Goal: Task Accomplishment & Management: Use online tool/utility

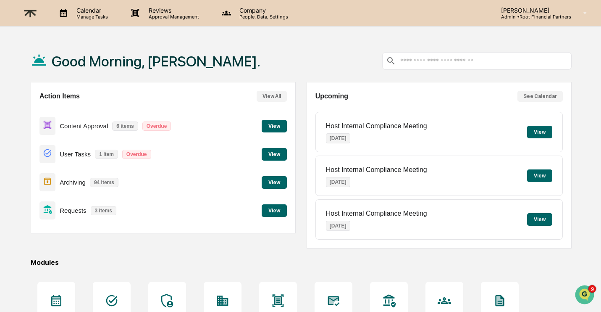
click at [278, 124] on button "View" at bounding box center [274, 126] width 25 height 13
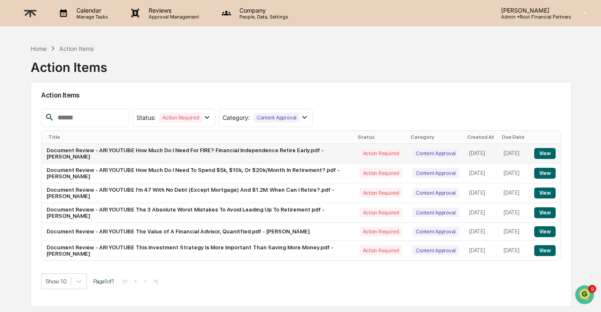
click at [544, 152] on button "View" at bounding box center [544, 153] width 21 height 11
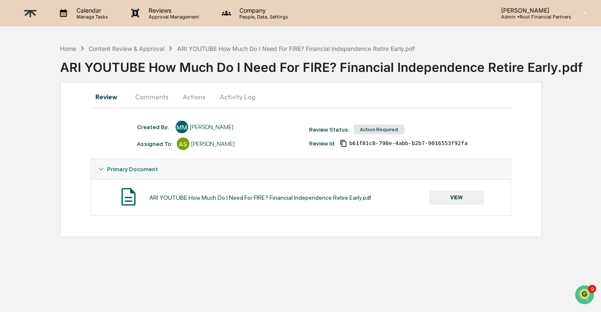
click at [461, 195] on button "VIEW" at bounding box center [456, 197] width 55 height 14
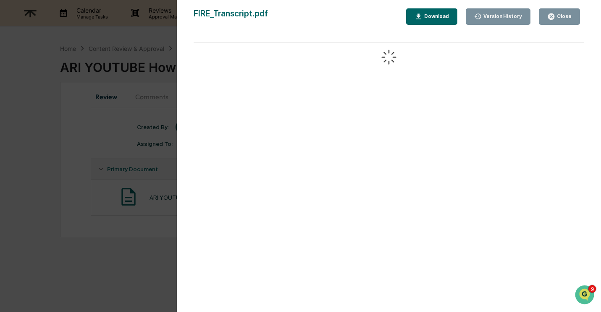
click at [433, 18] on div "Download" at bounding box center [436, 16] width 26 height 6
click at [559, 14] on div "Close" at bounding box center [563, 16] width 16 height 6
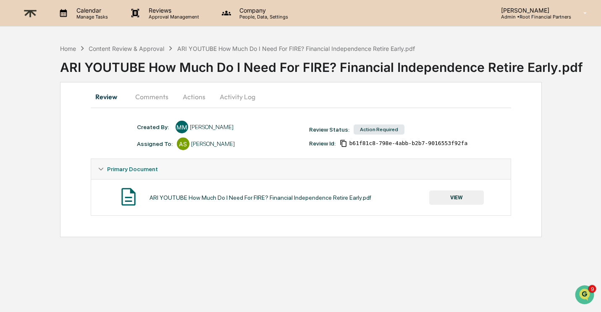
click at [150, 97] on button "Comments" at bounding box center [152, 97] width 47 height 20
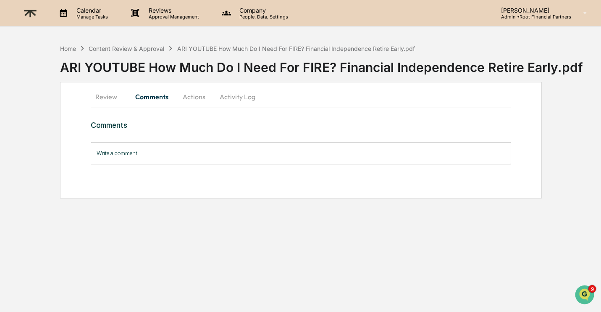
click at [122, 155] on input "Write a comment..." at bounding box center [301, 153] width 421 height 22
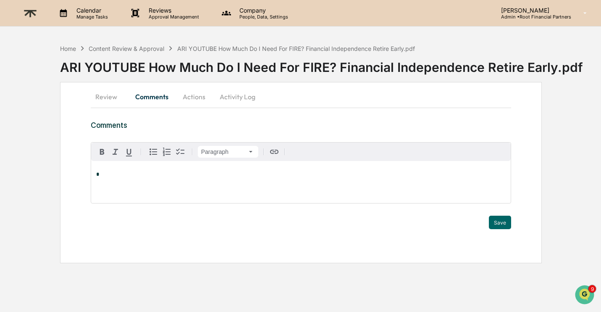
click at [126, 173] on p "*" at bounding box center [301, 174] width 410 height 6
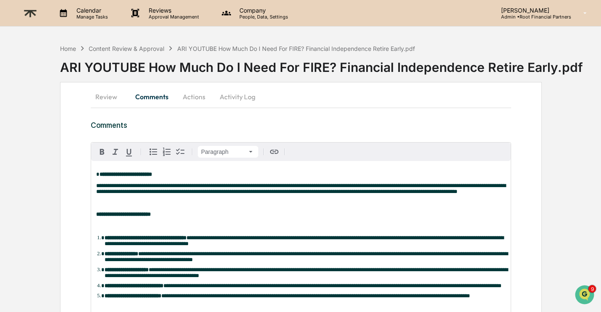
scroll to position [248, 0]
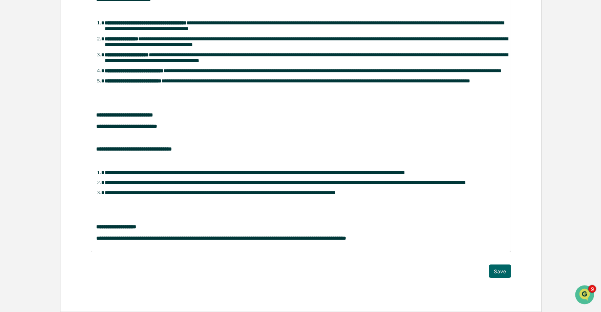
click at [502, 284] on div "**********" at bounding box center [301, 106] width 421 height 401
click at [498, 271] on button "Save" at bounding box center [500, 270] width 22 height 13
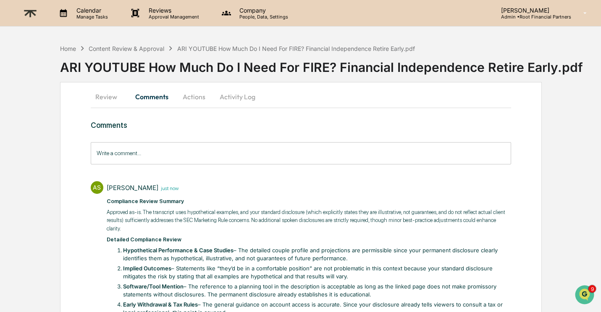
click at [194, 93] on button "Actions" at bounding box center [194, 97] width 38 height 20
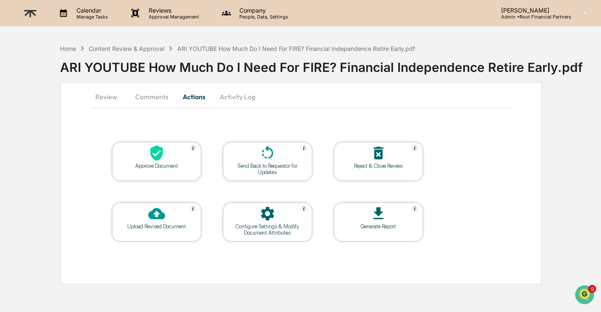
click at [150, 157] on icon at bounding box center [156, 153] width 17 height 17
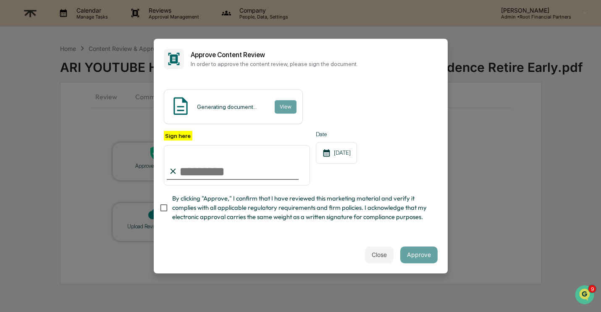
click at [214, 176] on input "Sign here" at bounding box center [237, 165] width 147 height 40
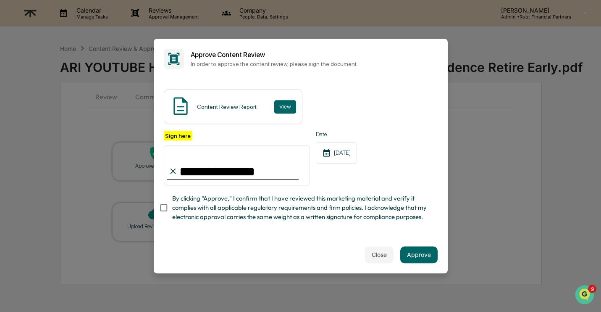
type input "**********"
click at [225, 216] on span "By clicking "Approve," I confirm that I have reviewed this marketing material a…" at bounding box center [301, 208] width 259 height 28
click at [423, 255] on button "Approve" at bounding box center [418, 254] width 37 height 17
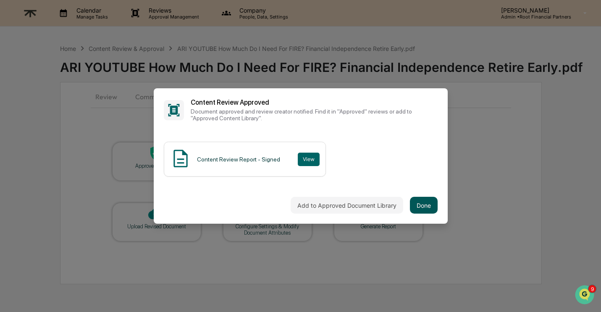
click at [424, 206] on button "Done" at bounding box center [424, 205] width 28 height 17
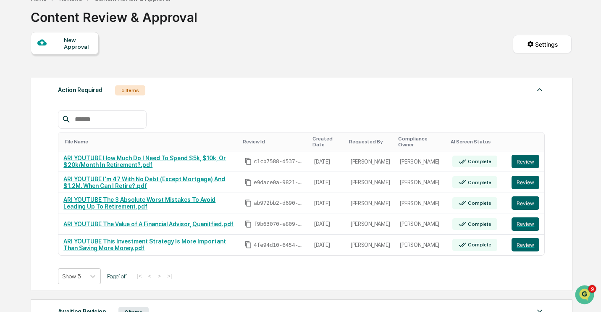
scroll to position [69, 0]
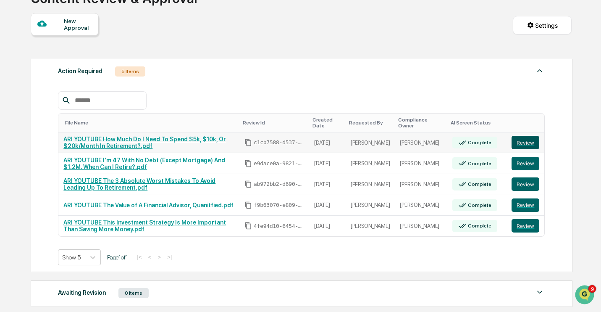
click at [522, 142] on button "Review" at bounding box center [526, 142] width 28 height 13
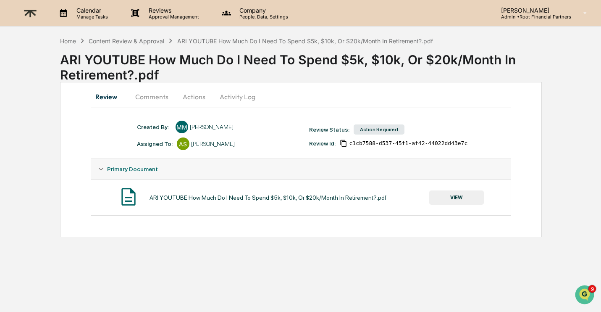
click at [457, 200] on button "VIEW" at bounding box center [456, 197] width 55 height 14
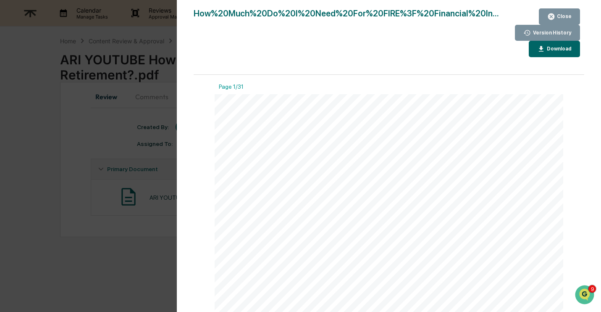
click at [559, 53] on button "Download" at bounding box center [554, 49] width 51 height 16
click at [566, 18] on div "Close" at bounding box center [563, 16] width 16 height 6
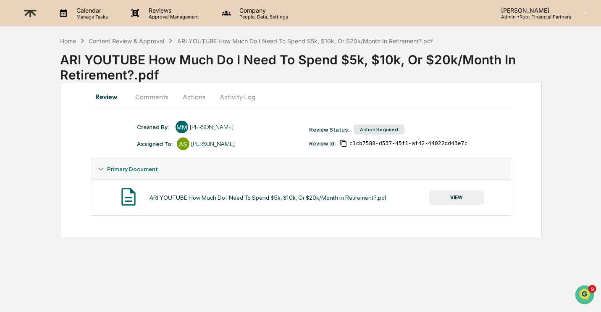
click at [449, 197] on button "VIEW" at bounding box center [456, 197] width 55 height 14
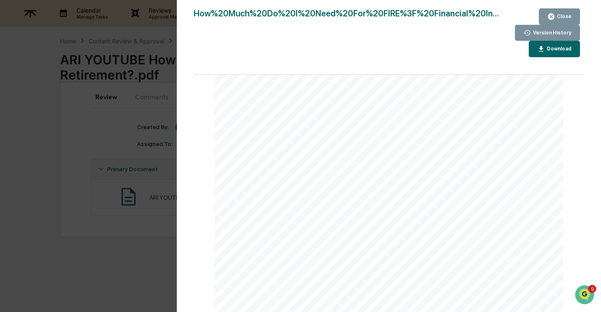
scroll to position [1485, 0]
click at [566, 16] on div "Close" at bounding box center [563, 16] width 16 height 6
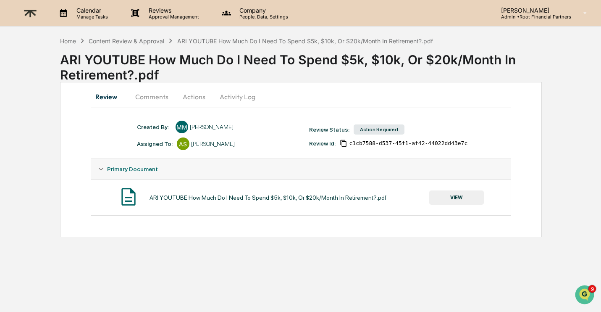
click at [159, 98] on button "Comments" at bounding box center [152, 97] width 47 height 20
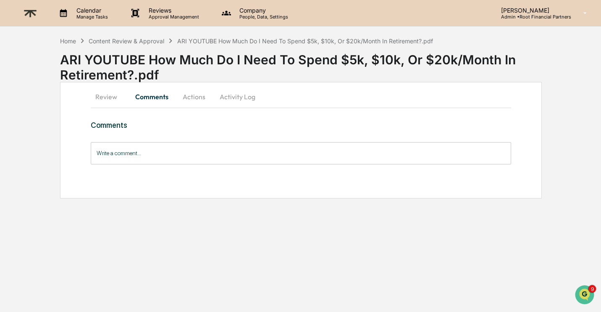
click at [154, 155] on input "Write a comment..." at bounding box center [301, 153] width 421 height 22
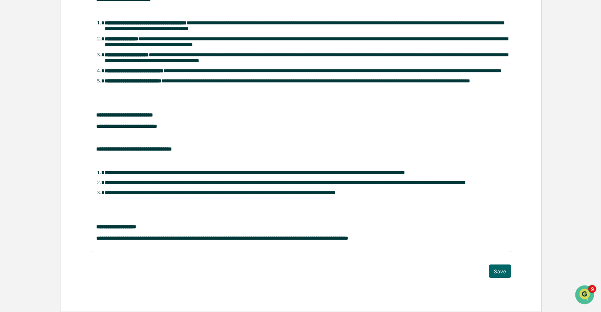
scroll to position [248, 0]
click at [499, 275] on button "Save" at bounding box center [500, 270] width 22 height 13
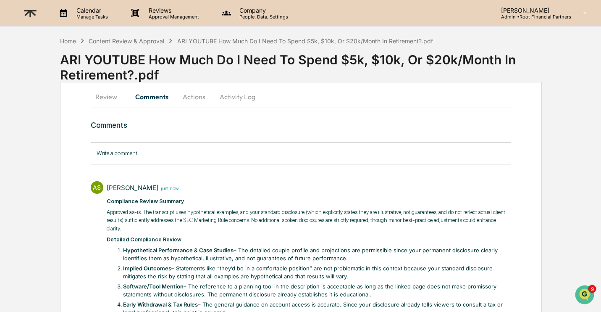
click at [198, 99] on button "Actions" at bounding box center [194, 97] width 38 height 20
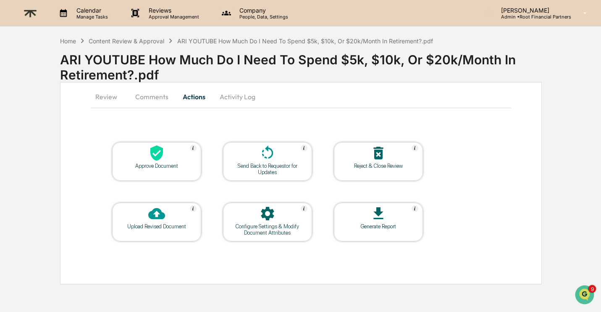
click at [165, 145] on icon at bounding box center [156, 153] width 17 height 17
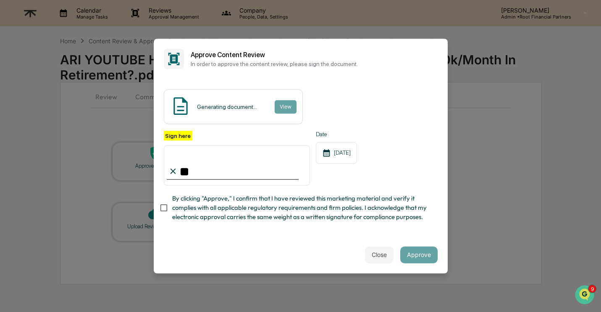
type input "*"
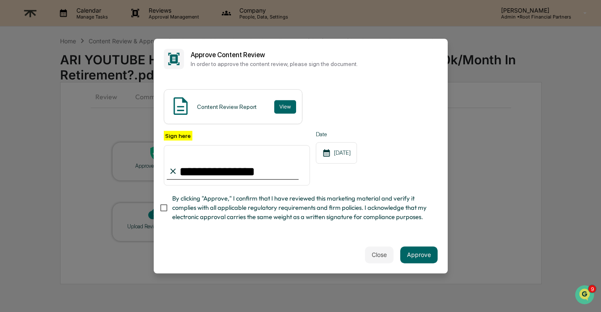
type input "**********"
click at [222, 210] on span "By clicking "Approve," I confirm that I have reviewed this marketing material a…" at bounding box center [301, 208] width 259 height 28
click at [417, 254] on button "Approve" at bounding box center [418, 254] width 37 height 17
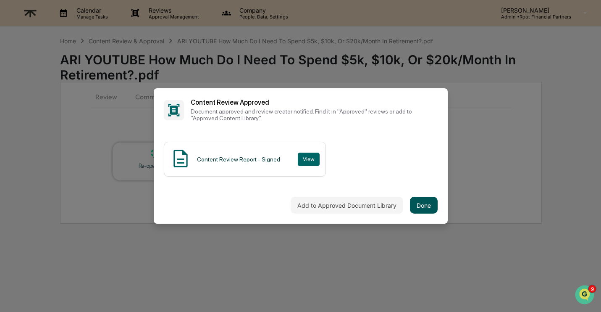
click at [428, 201] on button "Done" at bounding box center [424, 205] width 28 height 17
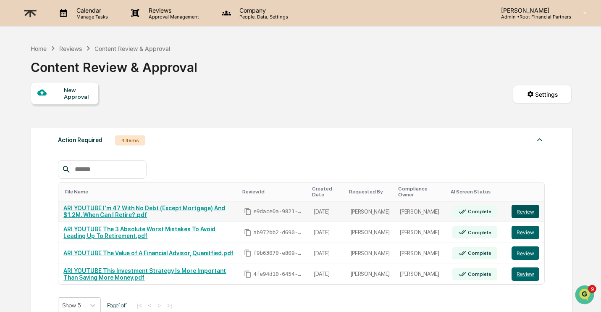
click at [521, 211] on button "Review" at bounding box center [526, 211] width 28 height 13
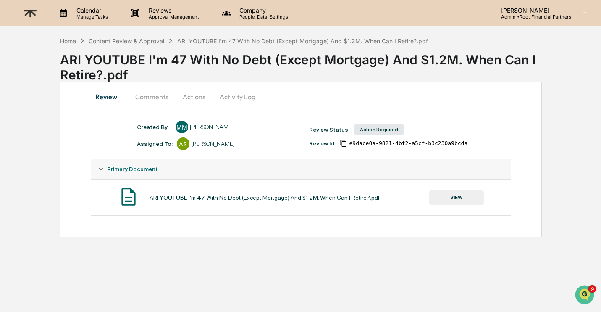
click at [460, 194] on button "VIEW" at bounding box center [456, 197] width 55 height 14
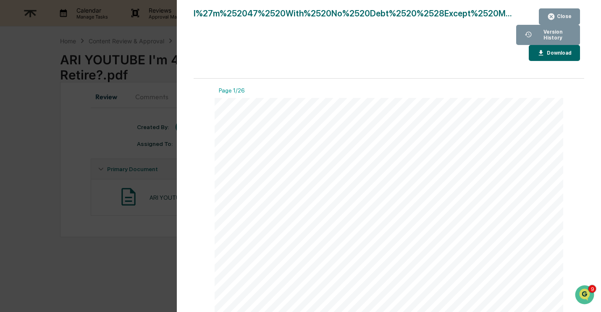
click at [564, 18] on div "Close" at bounding box center [563, 16] width 16 height 6
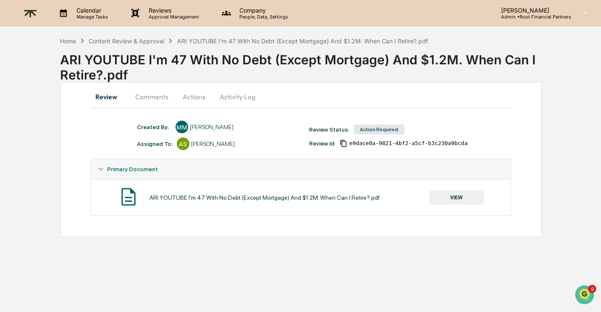
click at [459, 200] on button "VIEW" at bounding box center [456, 197] width 55 height 14
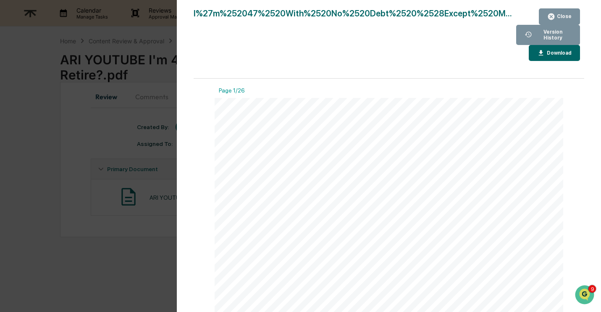
click at [563, 56] on div "Download" at bounding box center [554, 53] width 34 height 8
click at [560, 16] on div "Close" at bounding box center [563, 16] width 16 height 6
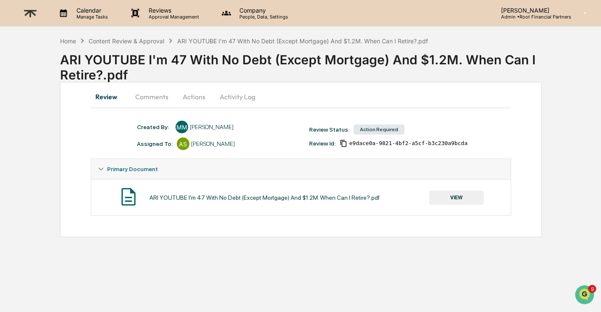
click at [146, 95] on button "Comments" at bounding box center [152, 97] width 47 height 20
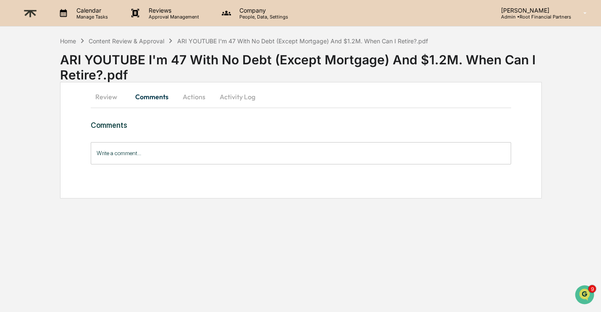
click at [156, 153] on input "Write a comment..." at bounding box center [301, 153] width 421 height 22
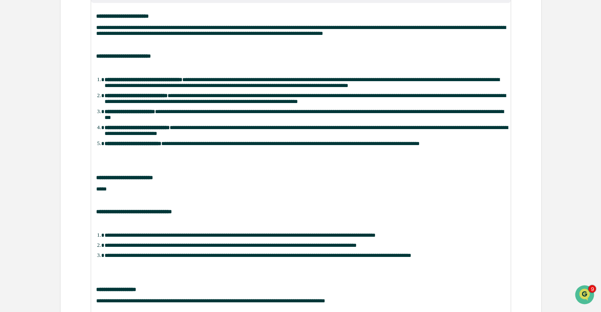
scroll to position [229, 0]
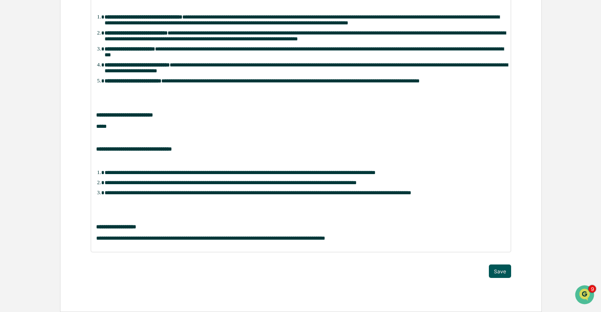
click at [496, 275] on button "Save" at bounding box center [500, 270] width 22 height 13
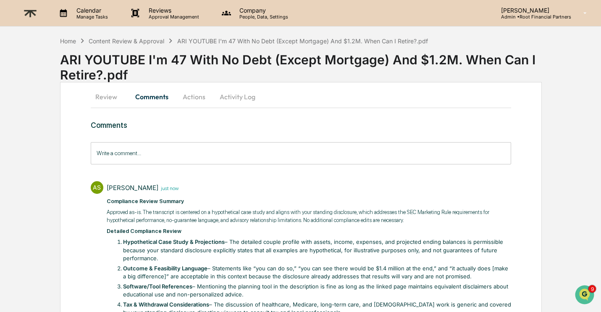
click at [197, 98] on button "Actions" at bounding box center [194, 97] width 38 height 20
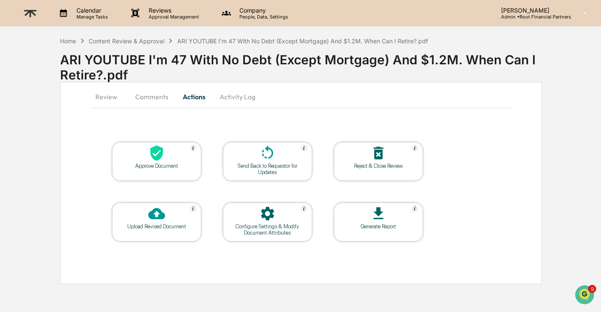
click at [158, 161] on icon at bounding box center [156, 153] width 17 height 17
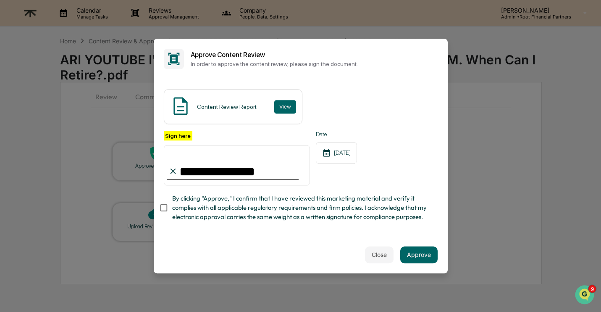
type input "**********"
click at [266, 218] on span "By clicking "Approve," I confirm that I have reviewed this marketing material a…" at bounding box center [301, 208] width 259 height 28
click at [413, 251] on button "Approve" at bounding box center [418, 254] width 37 height 17
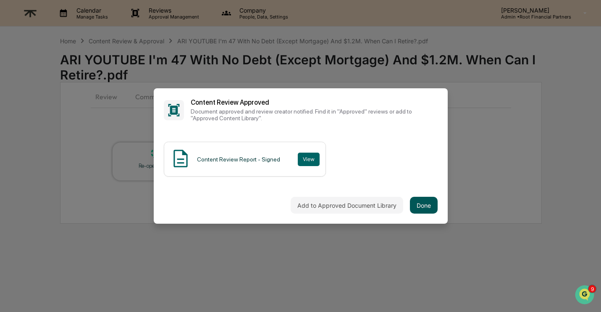
click at [425, 209] on button "Done" at bounding box center [424, 205] width 28 height 17
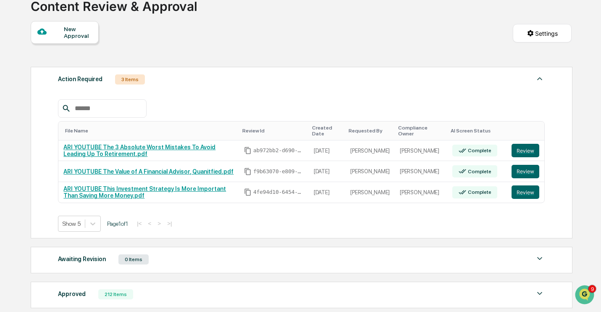
scroll to position [62, 0]
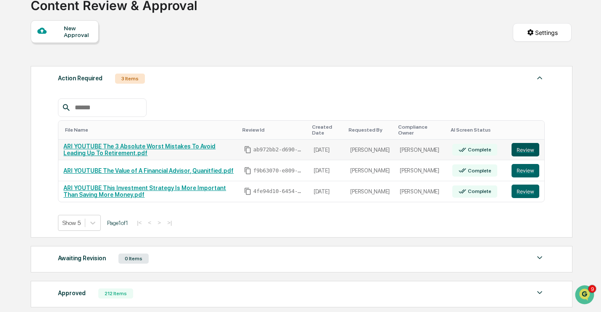
click at [524, 149] on button "Review" at bounding box center [526, 149] width 28 height 13
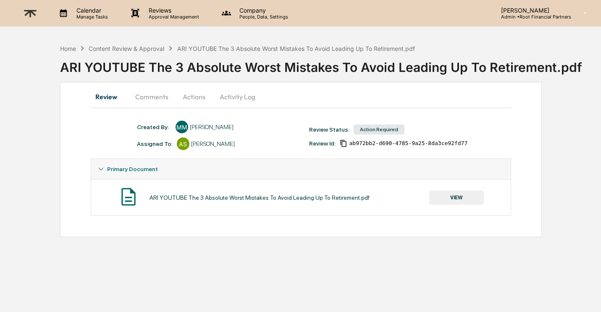
click at [456, 201] on button "VIEW" at bounding box center [456, 197] width 55 height 14
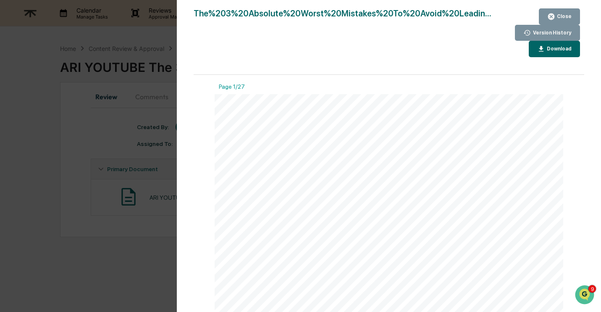
click at [559, 48] on div "Download" at bounding box center [558, 49] width 26 height 6
click at [561, 15] on div "Close" at bounding box center [563, 16] width 16 height 6
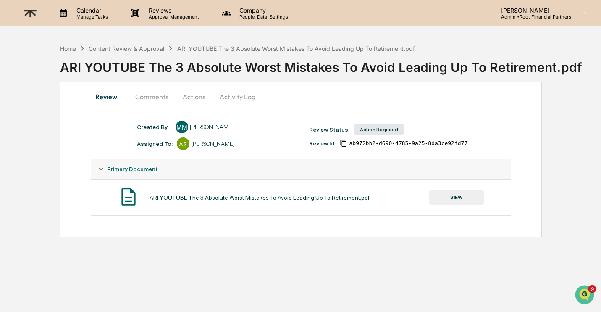
click at [161, 97] on button "Comments" at bounding box center [152, 97] width 47 height 20
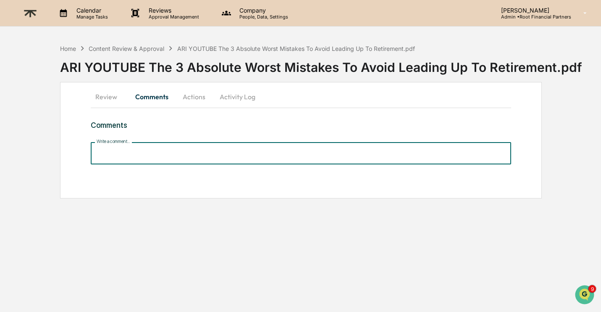
click at [158, 157] on input "Write a comment..." at bounding box center [301, 153] width 421 height 22
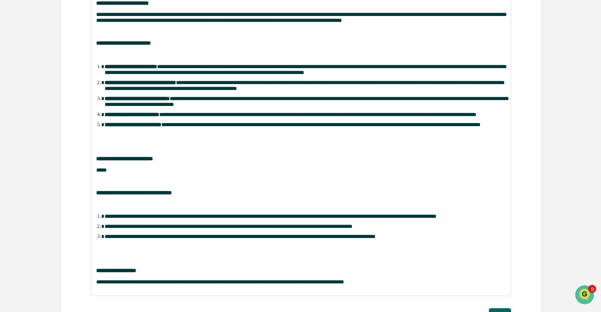
scroll to position [242, 0]
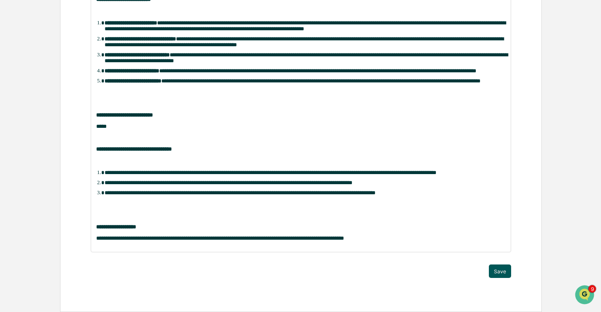
click at [498, 270] on button "Save" at bounding box center [500, 270] width 22 height 13
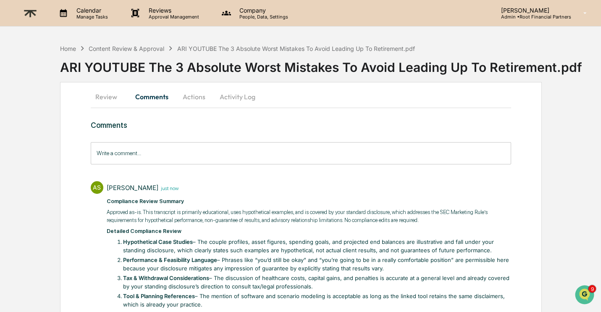
click at [191, 98] on button "Actions" at bounding box center [194, 97] width 38 height 20
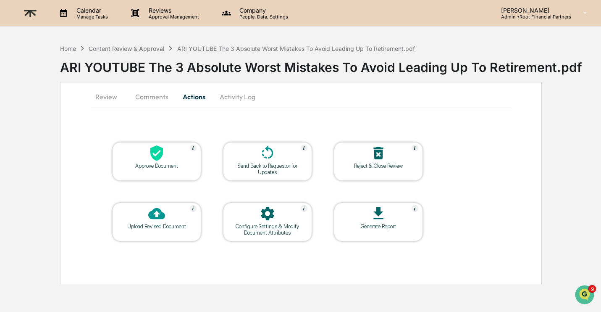
click at [160, 170] on div "Approve Document" at bounding box center [156, 161] width 89 height 39
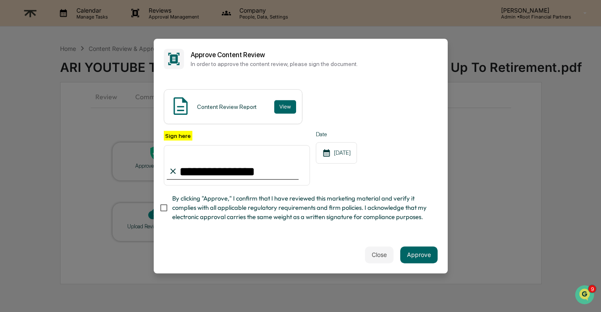
type input "**********"
click at [240, 203] on span "By clicking "Approve," I confirm that I have reviewed this marketing material a…" at bounding box center [301, 208] width 259 height 28
click at [416, 252] on button "Approve" at bounding box center [418, 254] width 37 height 17
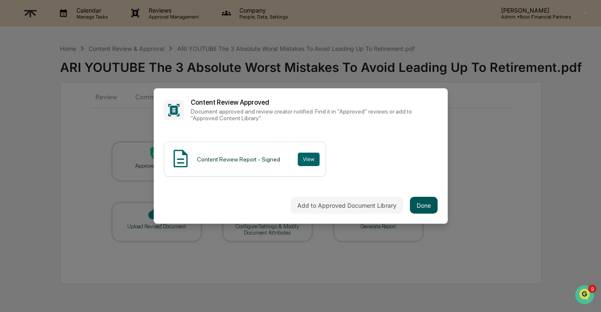
click at [429, 200] on button "Done" at bounding box center [424, 205] width 28 height 17
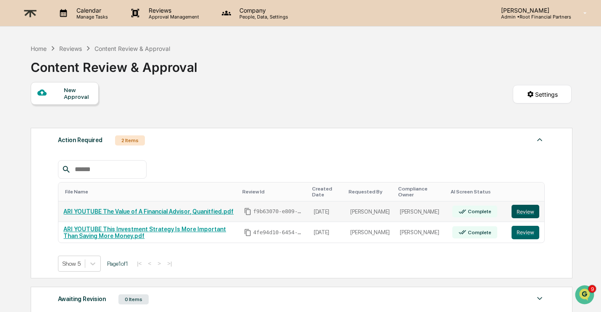
click at [526, 211] on button "Review" at bounding box center [526, 211] width 28 height 13
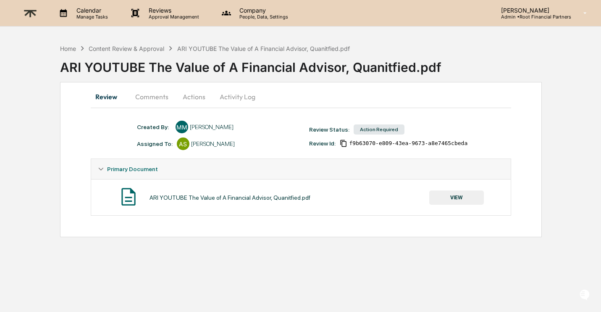
click at [453, 200] on button "VIEW" at bounding box center [456, 197] width 55 height 14
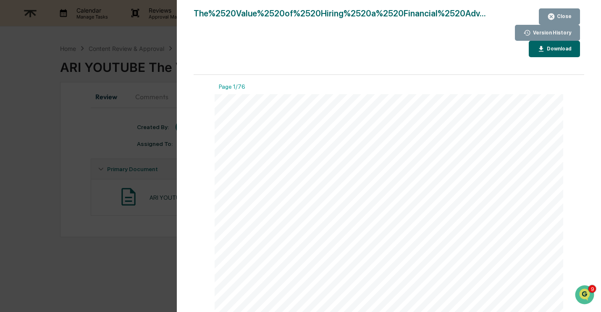
click at [550, 53] on div "Download" at bounding box center [554, 49] width 34 height 8
click at [564, 16] on div "Close" at bounding box center [563, 16] width 16 height 6
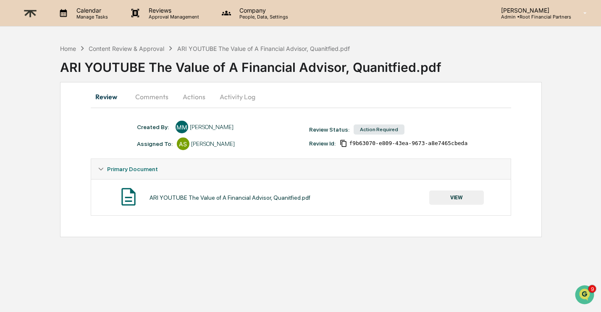
click at [564, 16] on div "Version History [DATE] 08:02 PM [PERSON_NAME] The%2520Value%2520of%2520Hiring%2…" at bounding box center [300, 156] width 601 height 312
click at [147, 92] on button "Comments" at bounding box center [152, 97] width 47 height 20
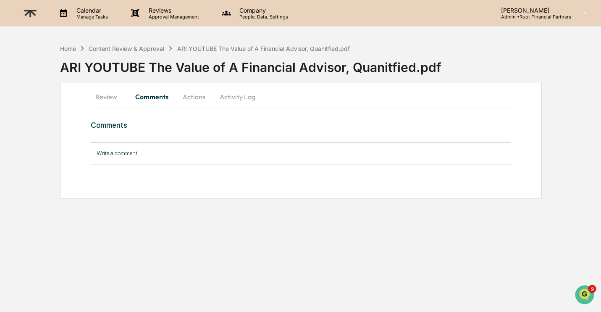
click at [156, 159] on input "Write a comment..." at bounding box center [301, 153] width 421 height 22
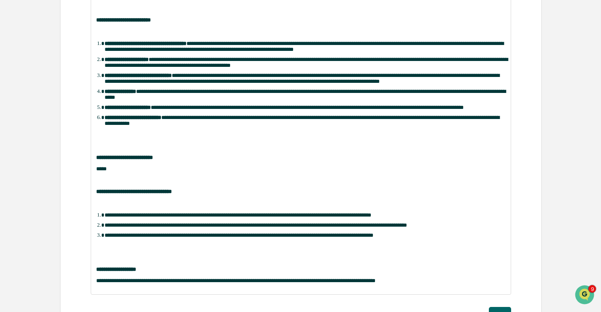
scroll to position [271, 0]
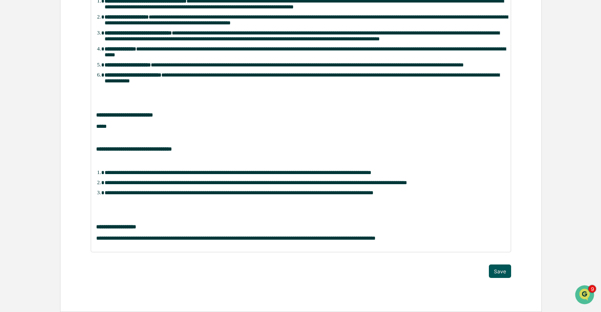
click at [505, 271] on button "Save" at bounding box center [500, 270] width 22 height 13
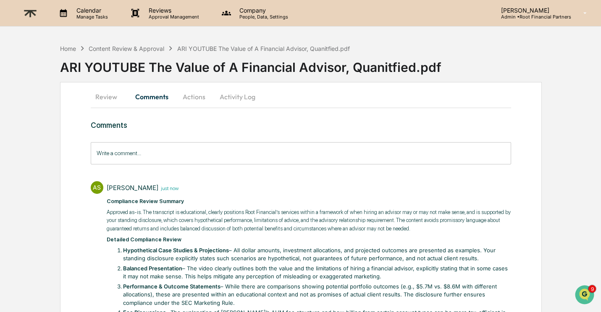
click at [197, 96] on button "Actions" at bounding box center [194, 97] width 38 height 20
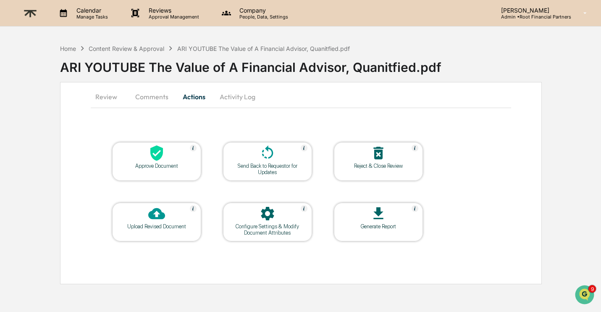
click at [156, 154] on icon at bounding box center [156, 153] width 17 height 17
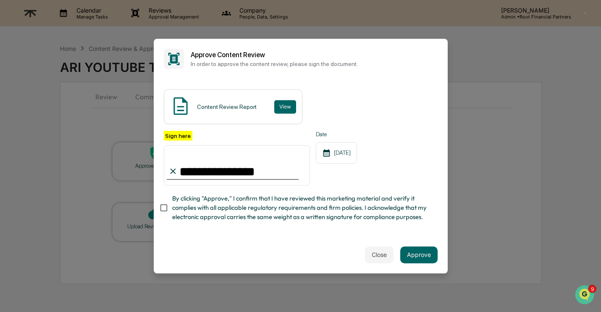
type input "**********"
click at [307, 206] on span "By clicking "Approve," I confirm that I have reviewed this marketing material a…" at bounding box center [301, 208] width 259 height 28
click at [424, 254] on button "Approve" at bounding box center [418, 254] width 37 height 17
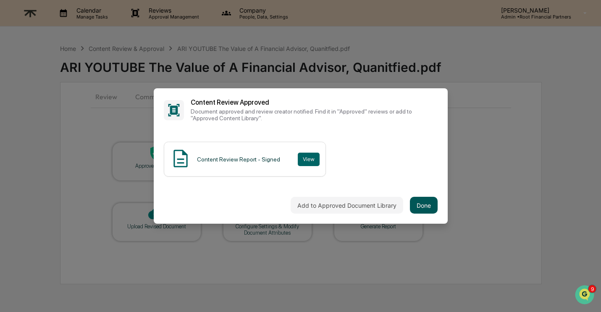
click at [422, 208] on button "Done" at bounding box center [424, 205] width 28 height 17
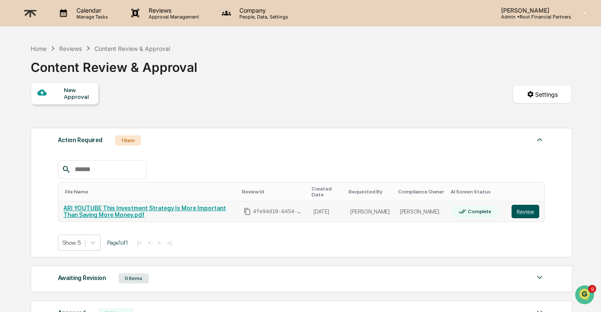
click at [532, 213] on button "Review" at bounding box center [526, 211] width 28 height 13
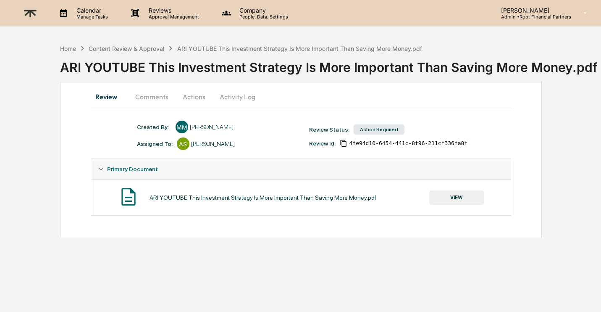
click at [474, 197] on button "VIEW" at bounding box center [456, 197] width 55 height 14
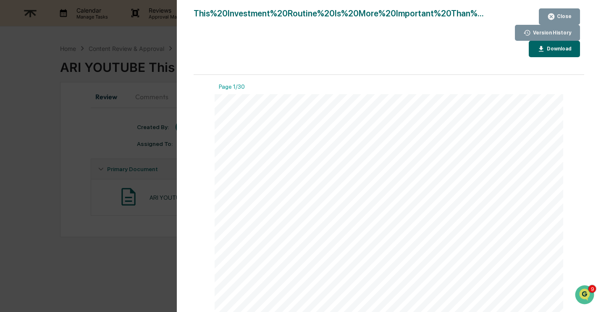
click at [570, 11] on button "Close" at bounding box center [559, 16] width 41 height 16
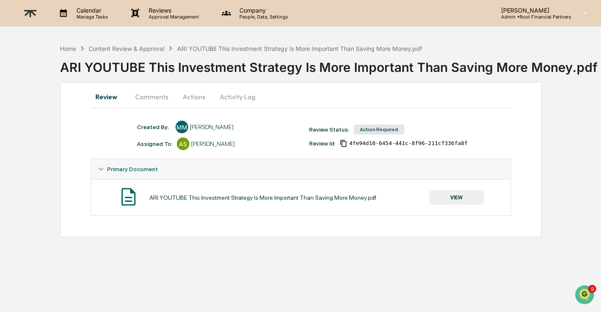
click at [153, 93] on button "Comments" at bounding box center [152, 97] width 47 height 20
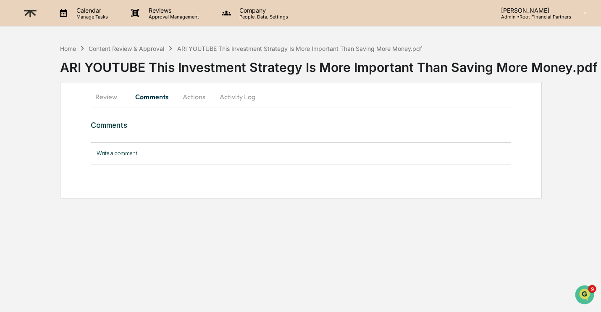
click at [111, 98] on button "Review" at bounding box center [110, 97] width 38 height 20
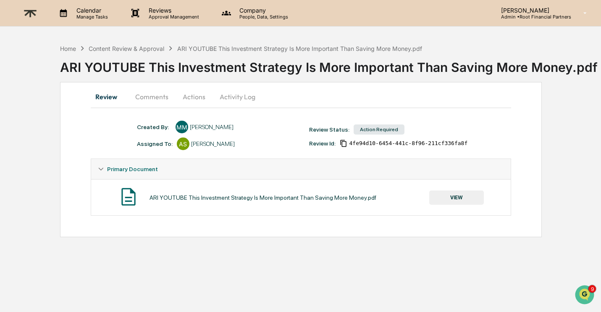
click at [474, 203] on button "VIEW" at bounding box center [456, 197] width 55 height 14
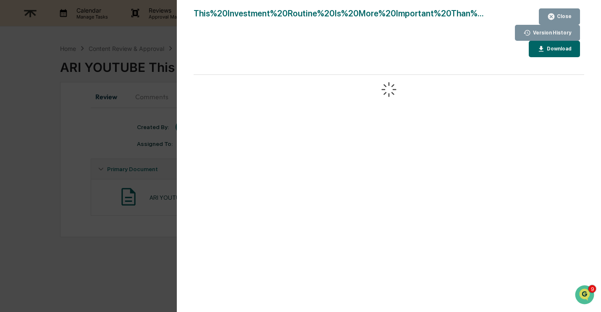
click at [561, 46] on div "Download" at bounding box center [558, 49] width 26 height 6
click at [563, 15] on div "Close" at bounding box center [563, 16] width 16 height 6
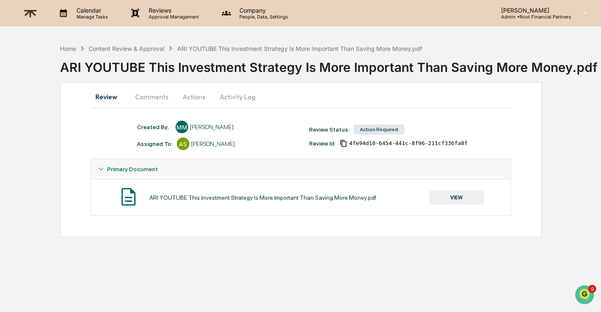
click at [142, 95] on button "Comments" at bounding box center [152, 97] width 47 height 20
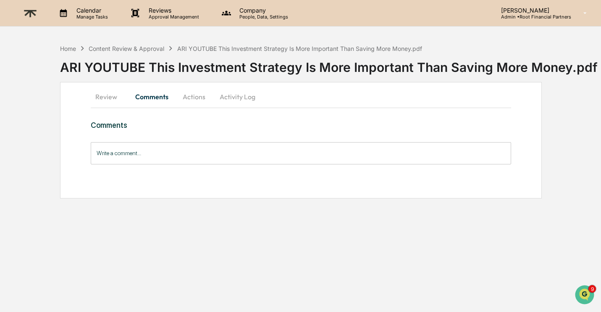
click at [158, 157] on input "Write a comment..." at bounding box center [301, 153] width 421 height 22
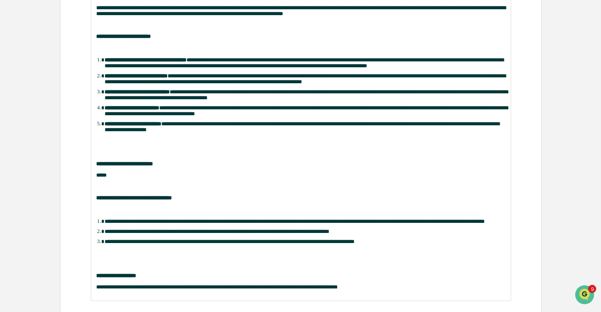
scroll to position [248, 0]
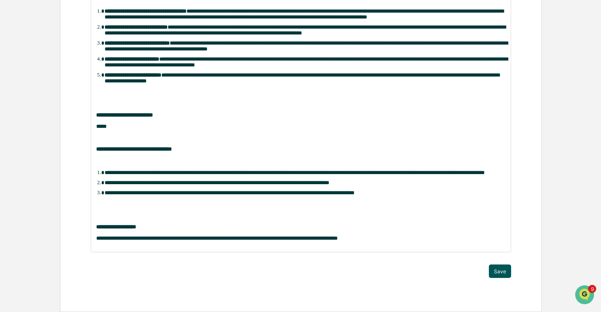
click at [497, 271] on button "Save" at bounding box center [500, 270] width 22 height 13
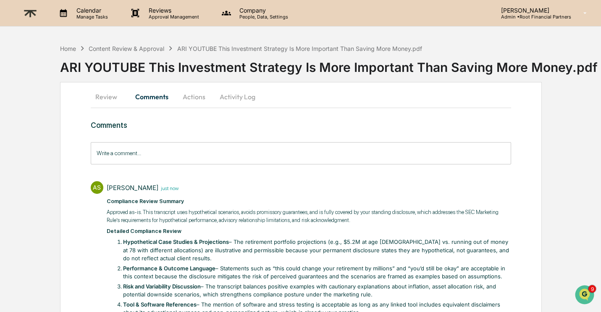
click at [202, 97] on button "Actions" at bounding box center [194, 97] width 38 height 20
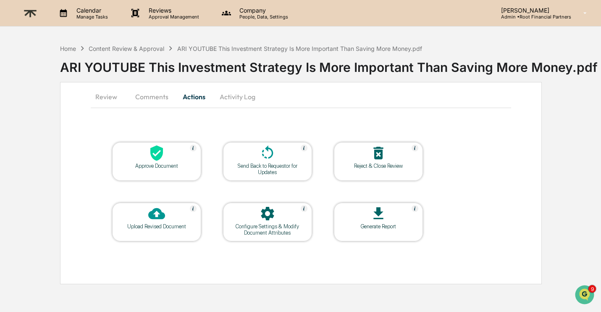
click at [154, 163] on div "Approve Document" at bounding box center [157, 166] width 76 height 6
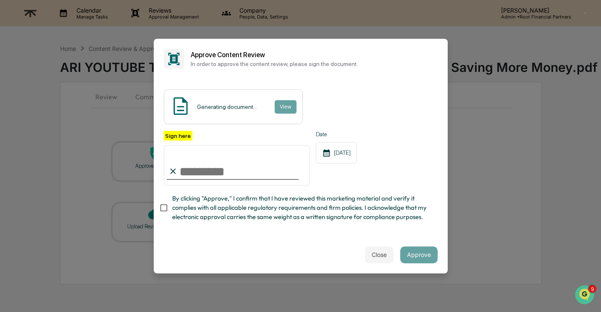
click at [196, 167] on input "Sign here" at bounding box center [237, 165] width 147 height 40
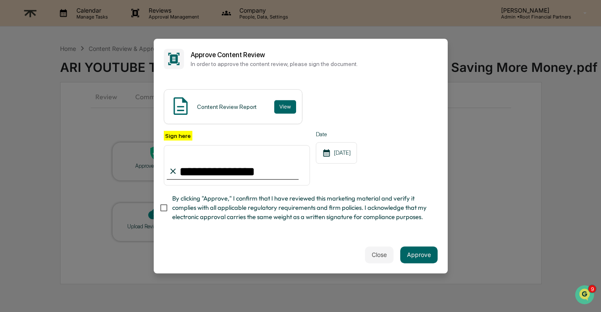
type input "**********"
click at [201, 204] on span "By clicking "Approve," I confirm that I have reviewed this marketing material a…" at bounding box center [301, 208] width 259 height 28
click at [432, 256] on button "Approve" at bounding box center [418, 254] width 37 height 17
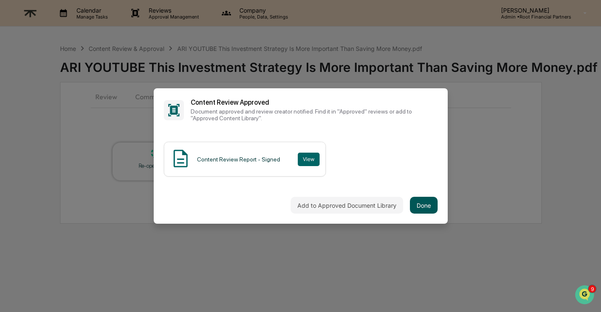
click at [433, 208] on button "Done" at bounding box center [424, 205] width 28 height 17
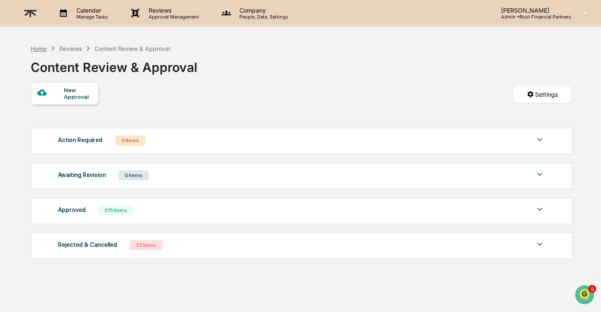
click at [40, 47] on div "Home" at bounding box center [39, 48] width 16 height 7
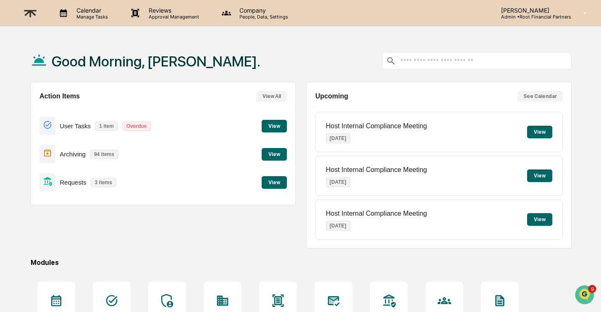
click at [279, 123] on button "View" at bounding box center [274, 126] width 25 height 13
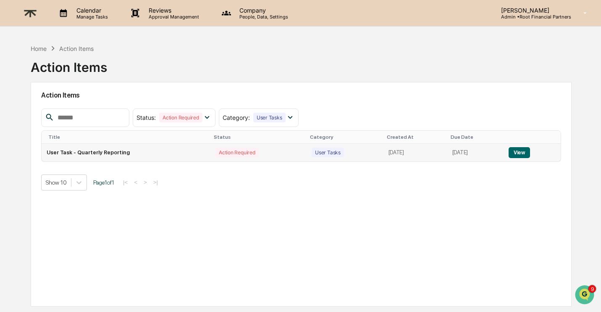
click at [525, 152] on button "View" at bounding box center [519, 152] width 21 height 11
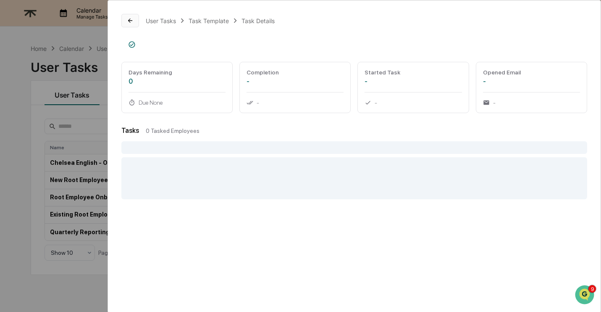
click at [130, 19] on icon at bounding box center [130, 20] width 4 height 4
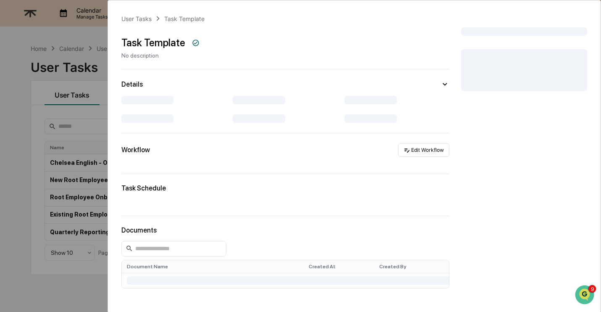
click at [84, 283] on div "User Tasks Task Template Task Template No description Details Workflow Edit Wor…" at bounding box center [300, 156] width 601 height 312
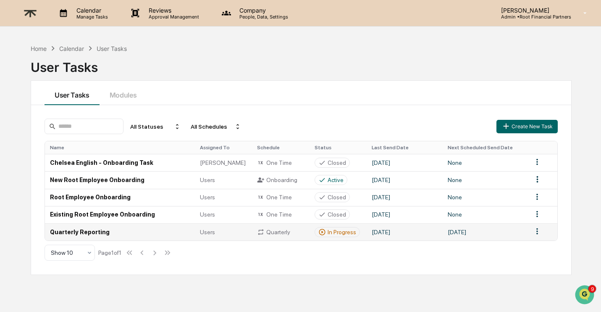
click at [86, 232] on td "Quarterly Reporting" at bounding box center [120, 231] width 150 height 17
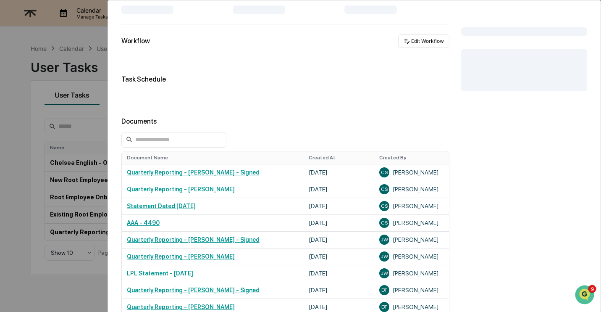
scroll to position [111, 0]
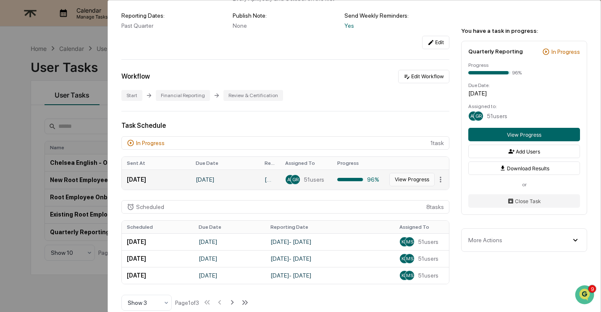
click at [422, 185] on button "View Progress" at bounding box center [412, 179] width 45 height 13
